Goal: Check status: Check status

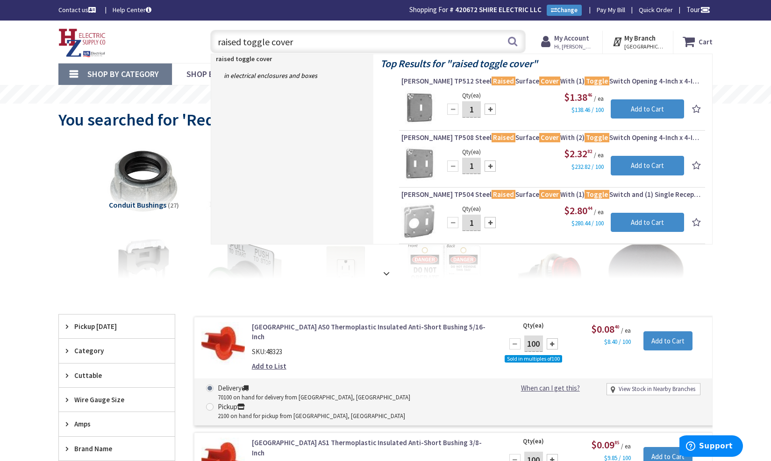
type input "raised toggle cover"
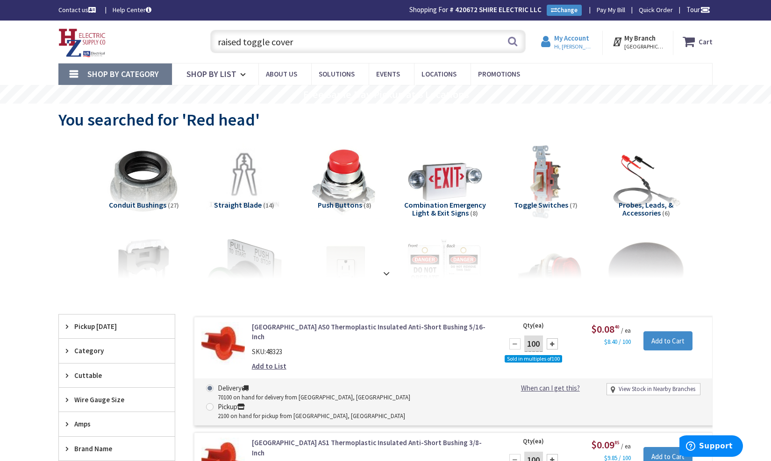
click at [586, 39] on strong "My Account" at bounding box center [571, 38] width 35 height 9
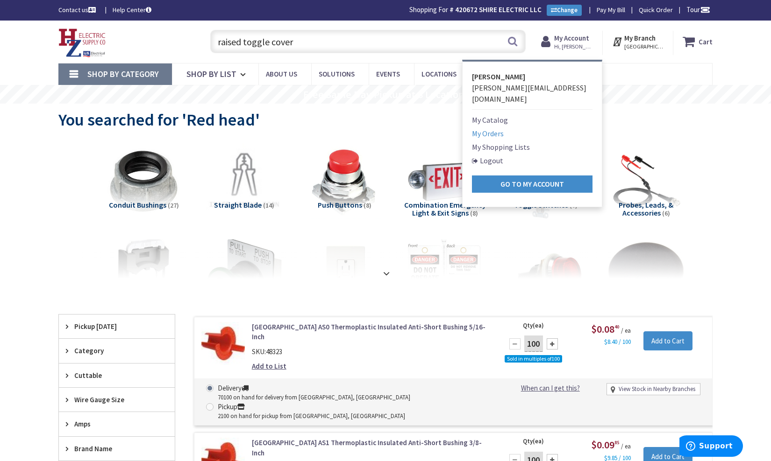
click at [496, 128] on link "My Orders" at bounding box center [488, 133] width 32 height 11
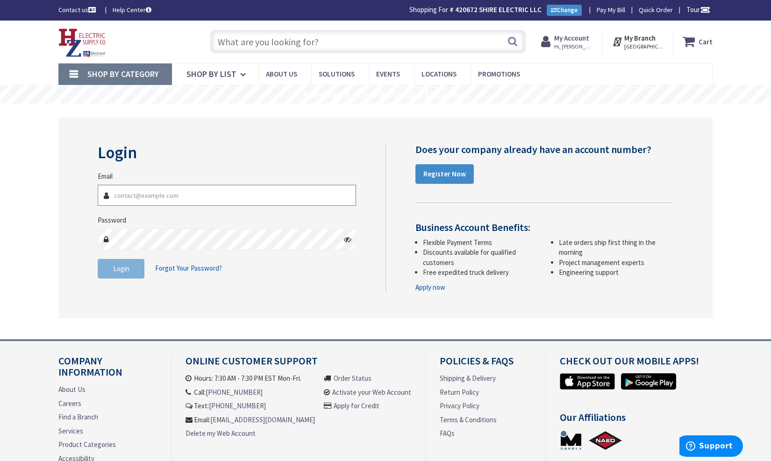
type input "tom@shireelectric.com"
click at [130, 267] on button "Login" at bounding box center [121, 269] width 47 height 20
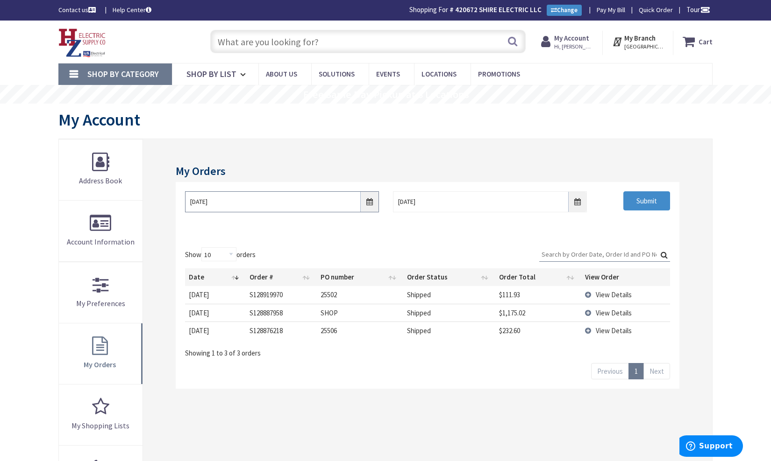
click at [369, 198] on input "9/28/2025" at bounding box center [282, 202] width 194 height 21
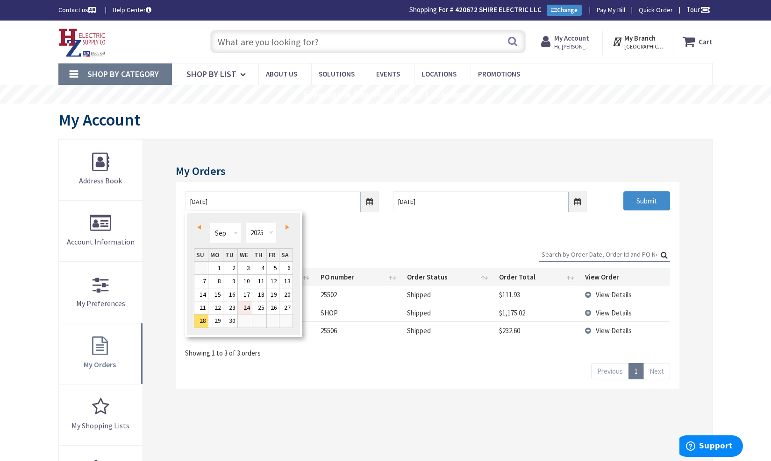
click at [239, 307] on link "24" at bounding box center [245, 308] width 14 height 13
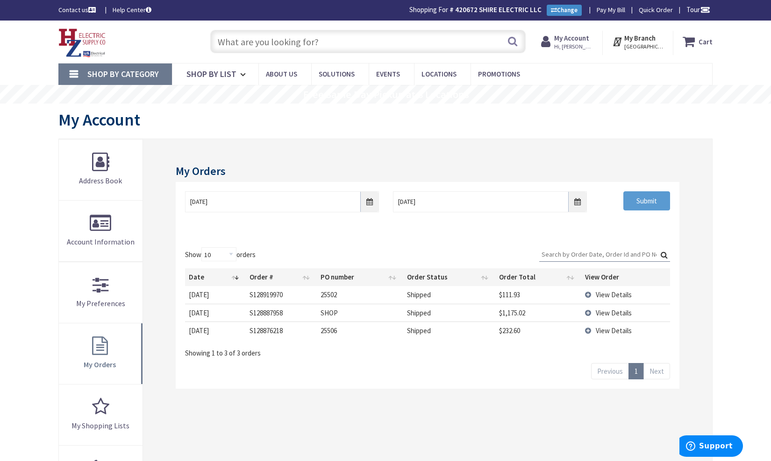
click at [629, 199] on input "Submit" at bounding box center [646, 202] width 47 height 20
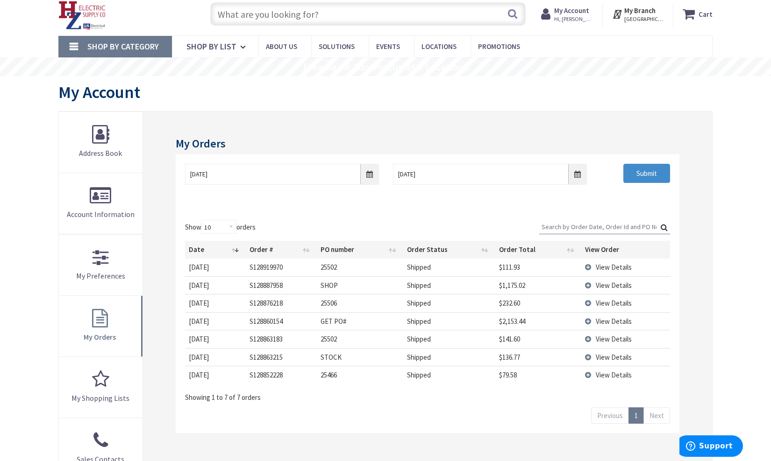
scroll to position [71, 0]
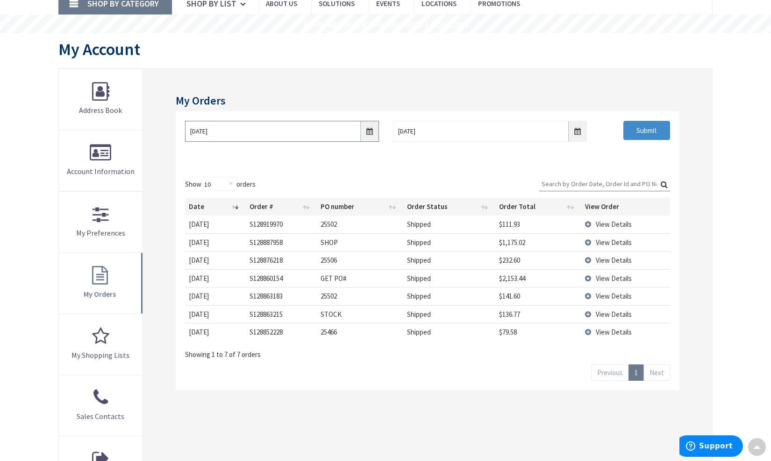
click at [369, 132] on input "09/24/2025" at bounding box center [282, 131] width 194 height 21
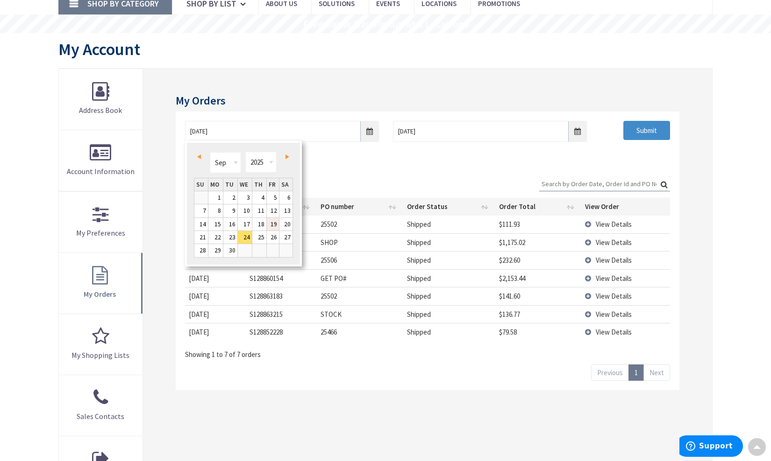
click at [274, 227] on link "19" at bounding box center [273, 224] width 13 height 13
type input "09/19/2025"
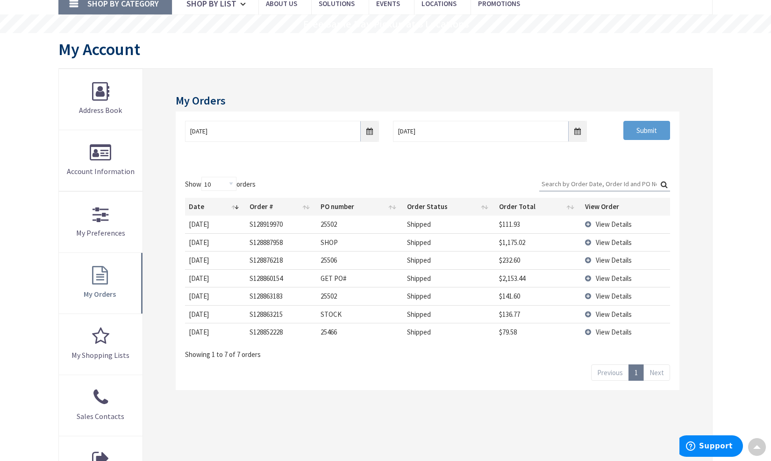
click at [648, 134] on input "Submit" at bounding box center [646, 131] width 47 height 20
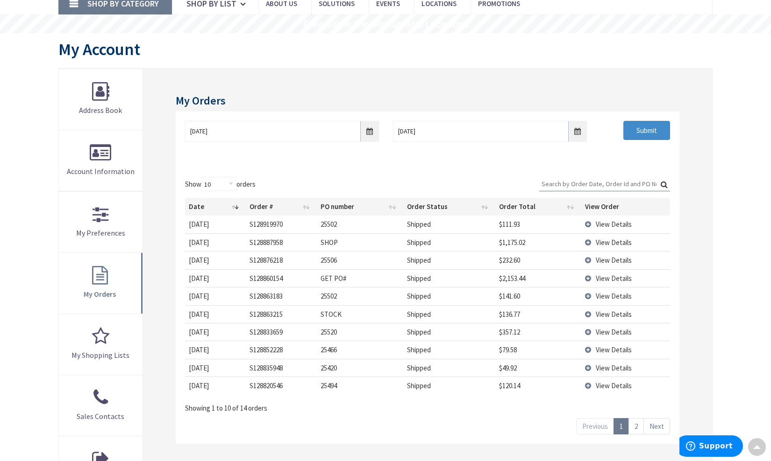
click at [499, 329] on td "$357.12" at bounding box center [538, 332] width 86 height 18
click at [522, 331] on td "$357.12" at bounding box center [538, 332] width 86 height 18
click at [514, 329] on td "$357.12" at bounding box center [538, 332] width 86 height 18
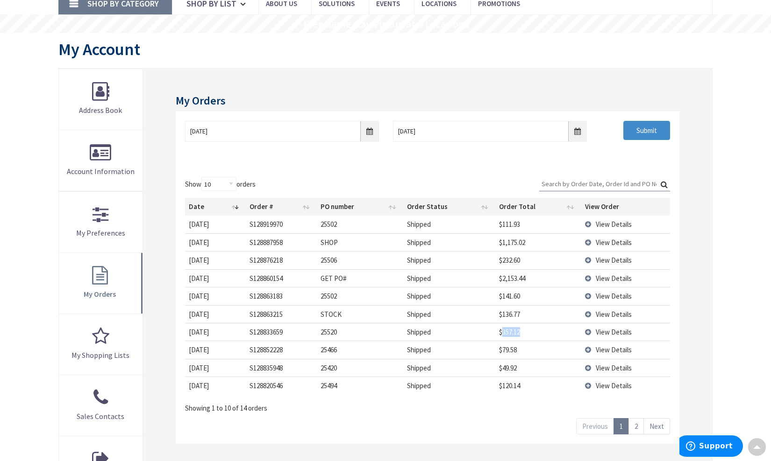
click at [330, 333] on td "25520" at bounding box center [360, 332] width 86 height 18
copy td "25520"
click at [328, 262] on td "25506" at bounding box center [360, 260] width 86 height 18
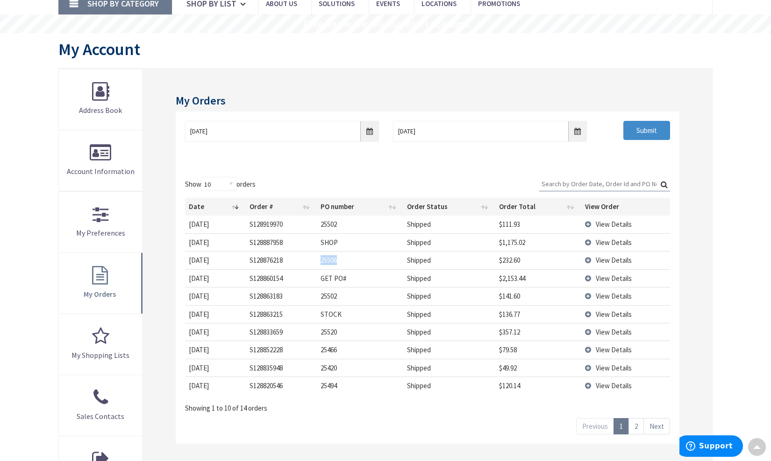
copy td "25506"
click at [596, 278] on span "View Details" at bounding box center [614, 278] width 36 height 9
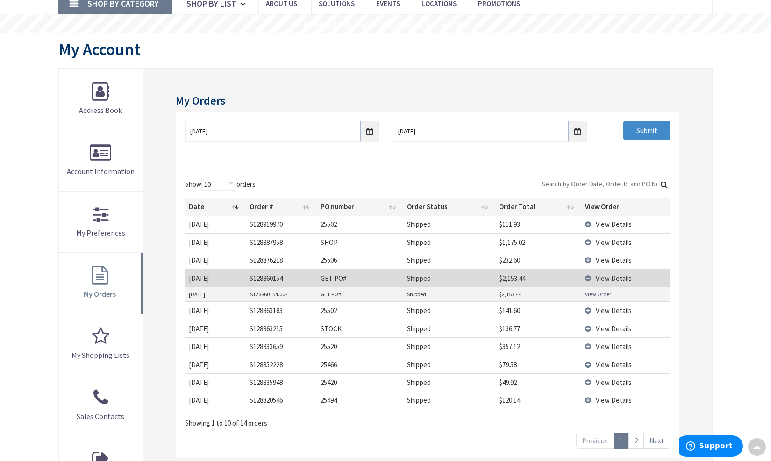
click at [606, 242] on span "View Details" at bounding box center [614, 242] width 36 height 9
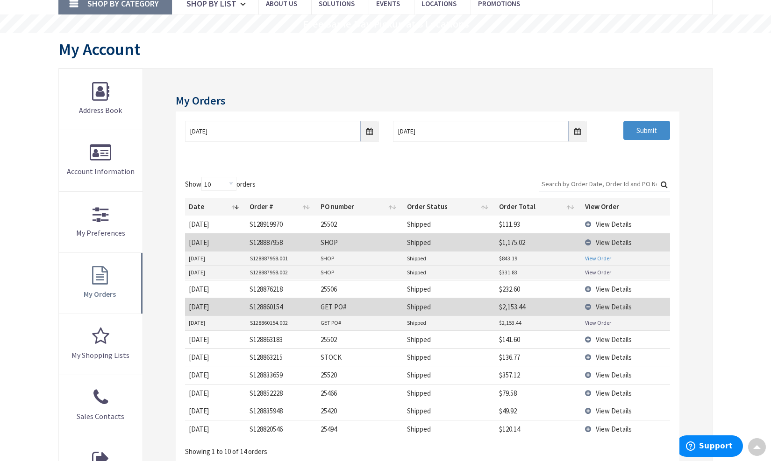
click at [599, 259] on link "View Order" at bounding box center [598, 259] width 26 height 8
click at [594, 269] on link "View Order" at bounding box center [598, 273] width 26 height 8
click at [327, 226] on td "25502" at bounding box center [360, 224] width 86 height 17
copy td "25502"
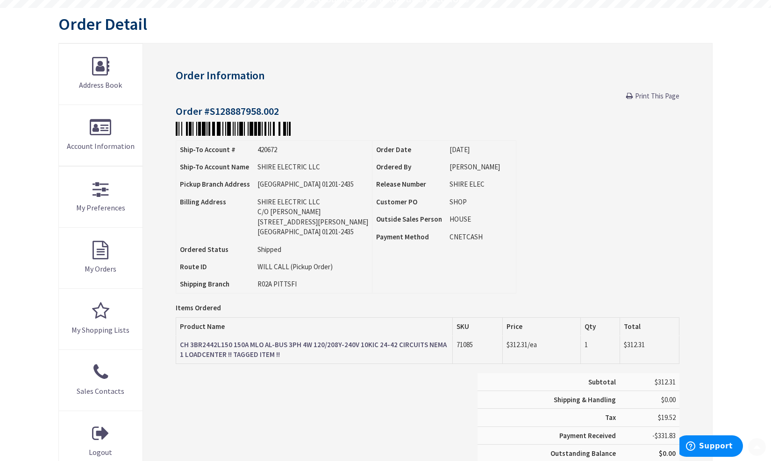
scroll to position [95, 0]
